Goal: Task Accomplishment & Management: Manage account settings

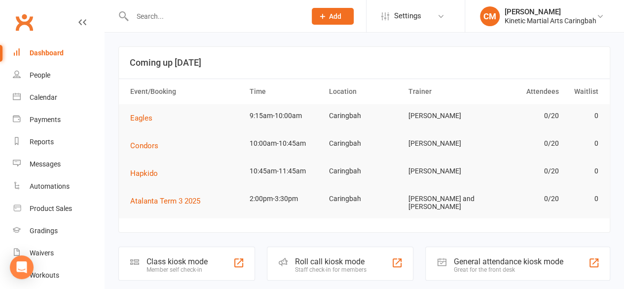
click at [166, 20] on input "text" at bounding box center [214, 16] width 170 height 14
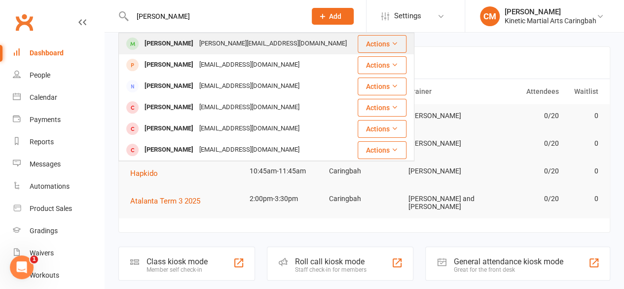
type input "[PERSON_NAME]"
click at [208, 44] on div "[PERSON_NAME][EMAIL_ADDRESS][DOMAIN_NAME]" at bounding box center [272, 43] width 153 height 14
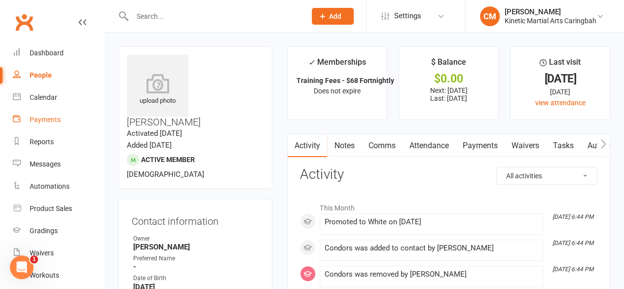
scroll to position [49, 0]
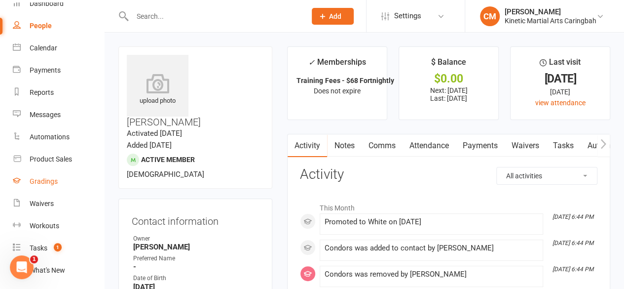
click at [45, 185] on div "Gradings" at bounding box center [44, 181] width 28 height 8
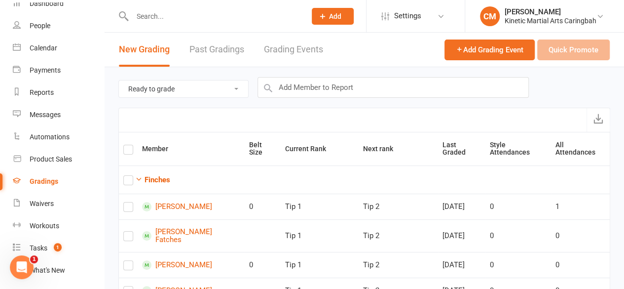
click at [227, 46] on link "Past Gradings" at bounding box center [216, 50] width 55 height 34
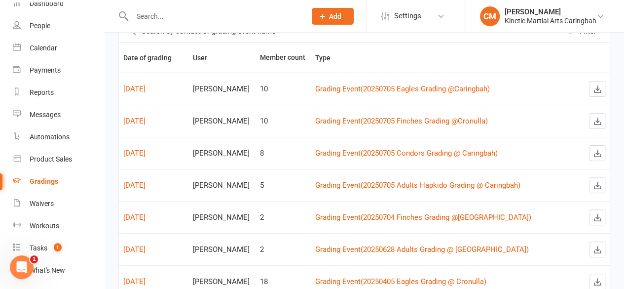
scroll to position [49, 0]
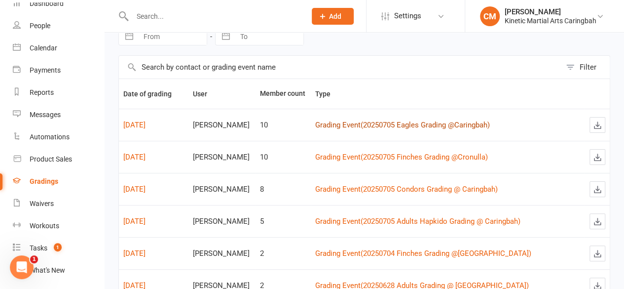
click at [414, 123] on link "Grading Event ( 20250705 Eagles Grading @Caringbah )" at bounding box center [402, 124] width 175 height 9
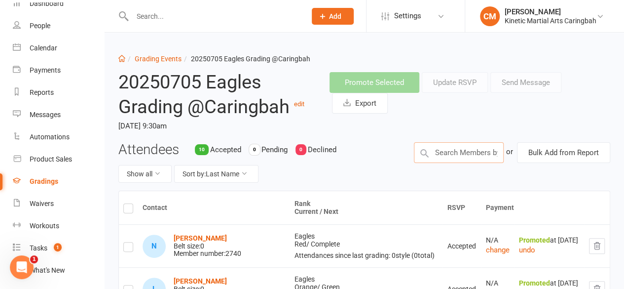
click at [447, 154] on input "text" at bounding box center [459, 152] width 90 height 21
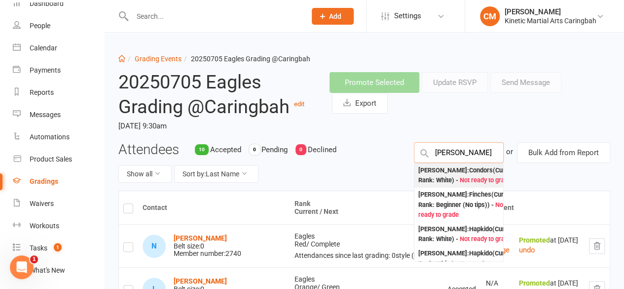
type input "[PERSON_NAME]"
click at [459, 176] on div "[PERSON_NAME] : Condors (Current Rank: White ) - Not ready to grade" at bounding box center [467, 175] width 98 height 20
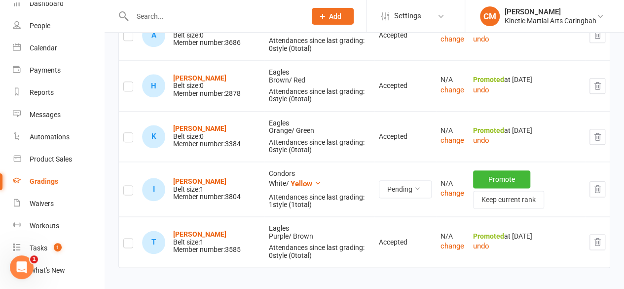
scroll to position [487, 0]
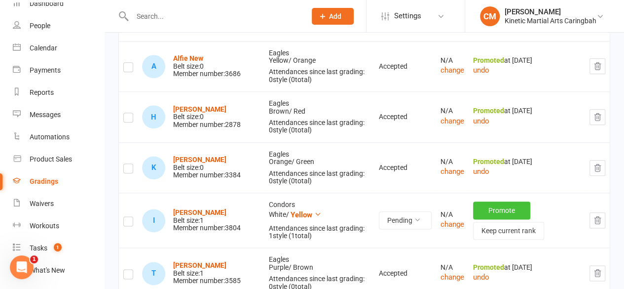
click at [487, 207] on button "Promote" at bounding box center [501, 210] width 57 height 18
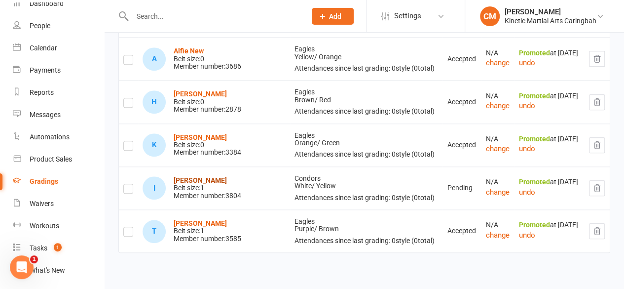
click at [211, 177] on strong "[PERSON_NAME]" at bounding box center [200, 180] width 53 height 8
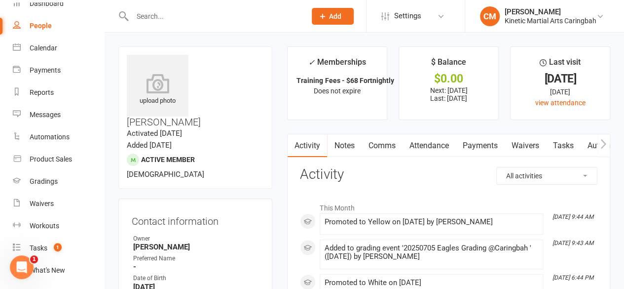
click at [477, 141] on link "Payments" at bounding box center [479, 145] width 49 height 23
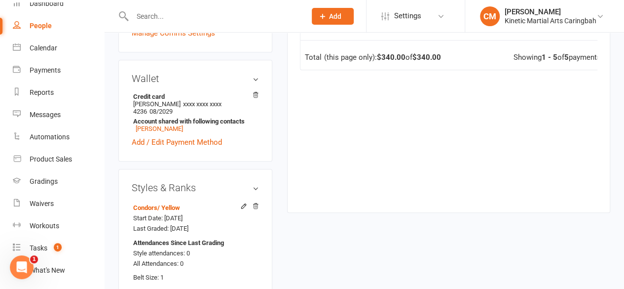
scroll to position [493, 0]
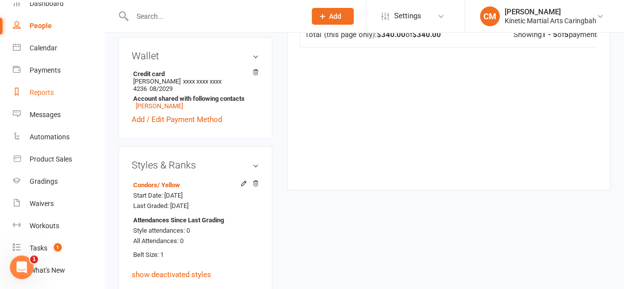
click at [42, 89] on div "Reports" at bounding box center [42, 92] width 24 height 8
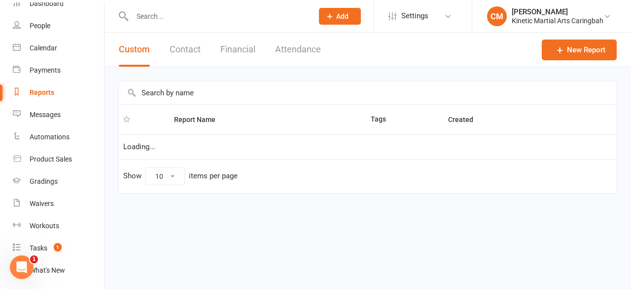
select select "100"
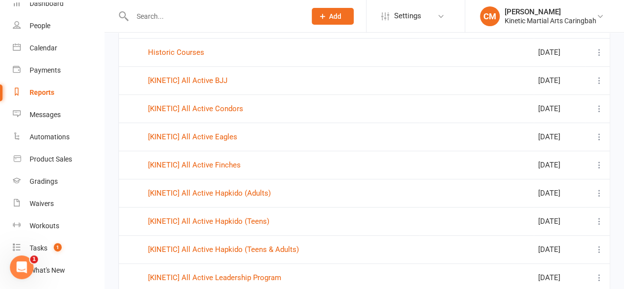
scroll to position [345, 0]
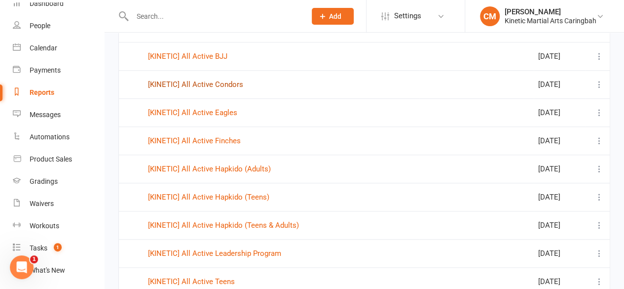
click at [230, 84] on link "[KINETIC] All Active Condors" at bounding box center [195, 84] width 95 height 9
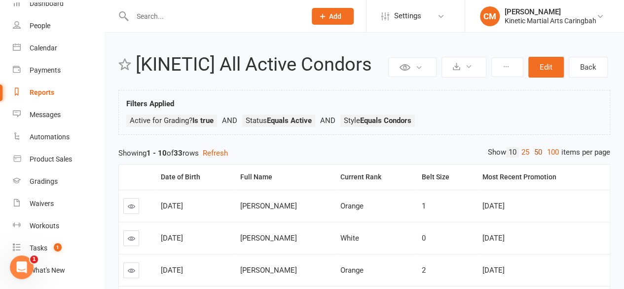
click at [533, 151] on link "50" at bounding box center [538, 152] width 13 height 10
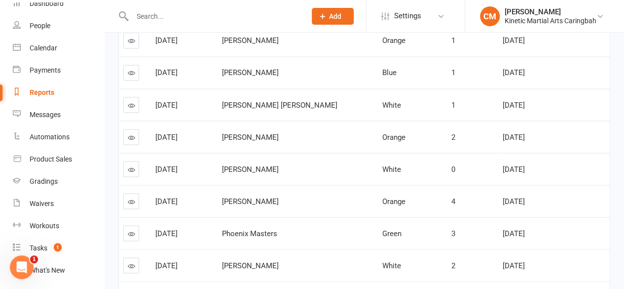
scroll to position [937, 0]
